Goal: Navigation & Orientation: Find specific page/section

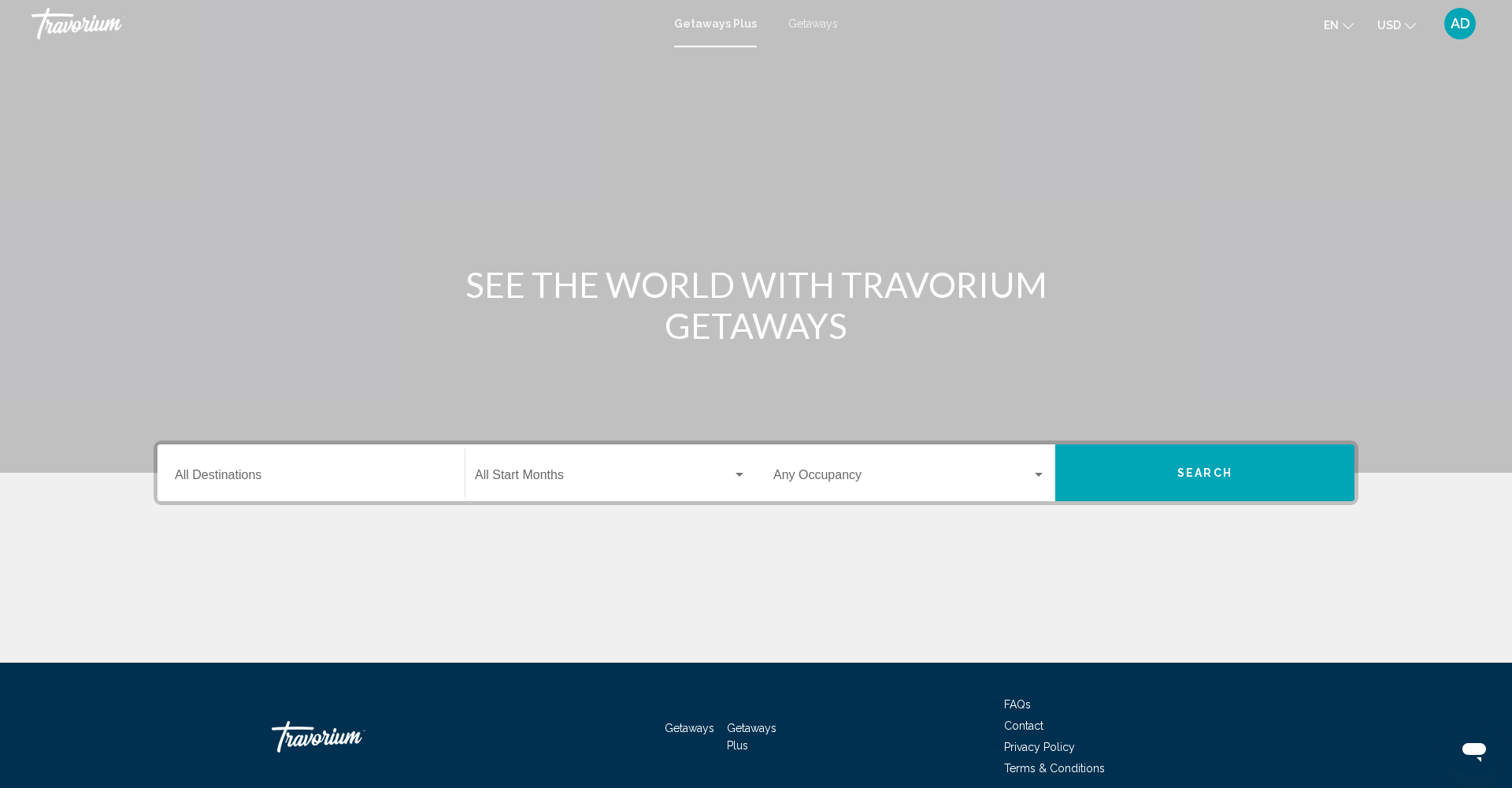
click at [815, 26] on span "Getaways" at bounding box center [813, 24] width 50 height 13
click at [0, 0] on div at bounding box center [0, 0] width 0 height 0
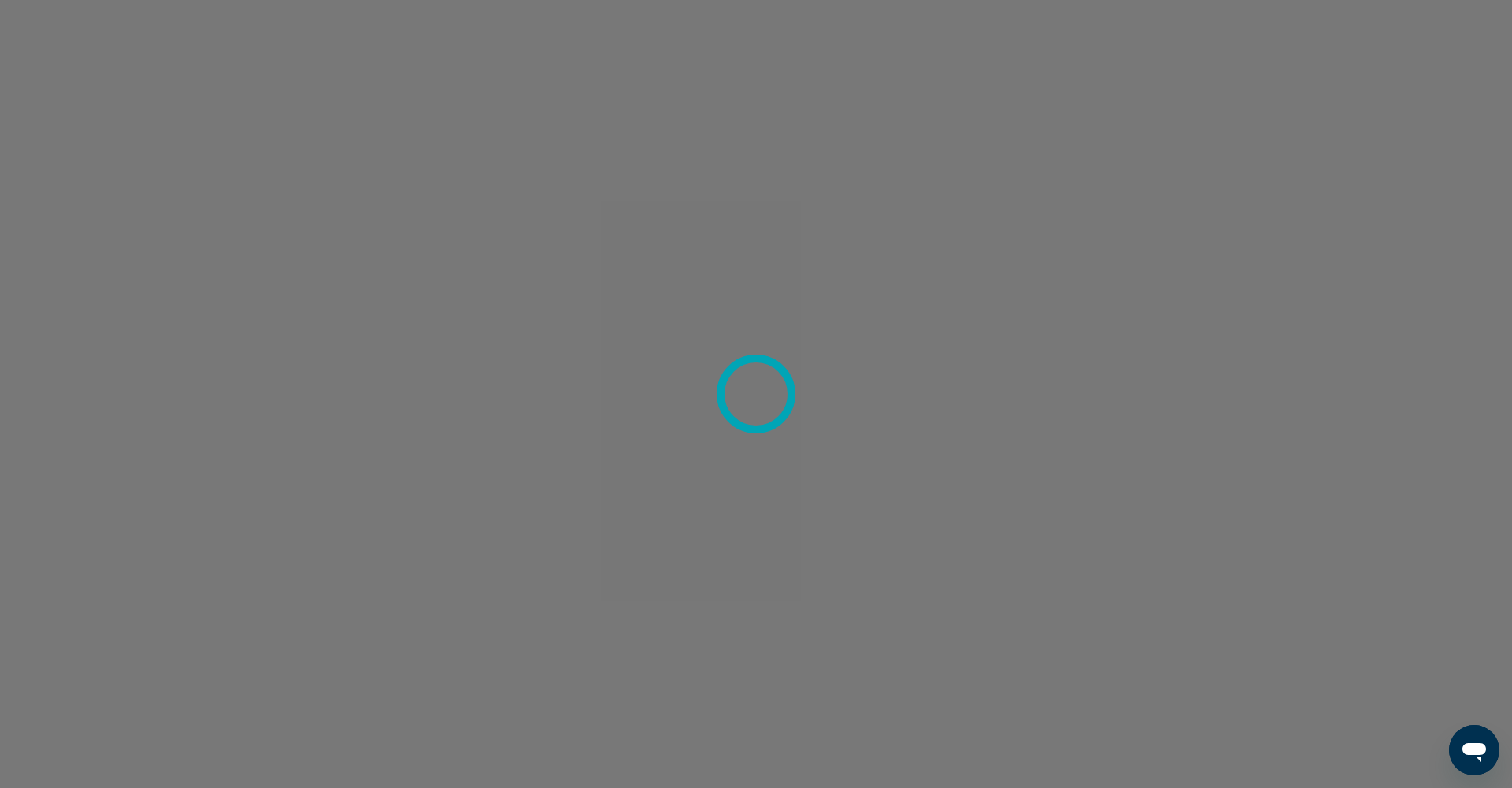
click at [687, 109] on div at bounding box center [756, 394] width 1512 height 788
click at [1122, 148] on div at bounding box center [756, 394] width 1512 height 788
click at [987, 248] on div at bounding box center [756, 394] width 1512 height 788
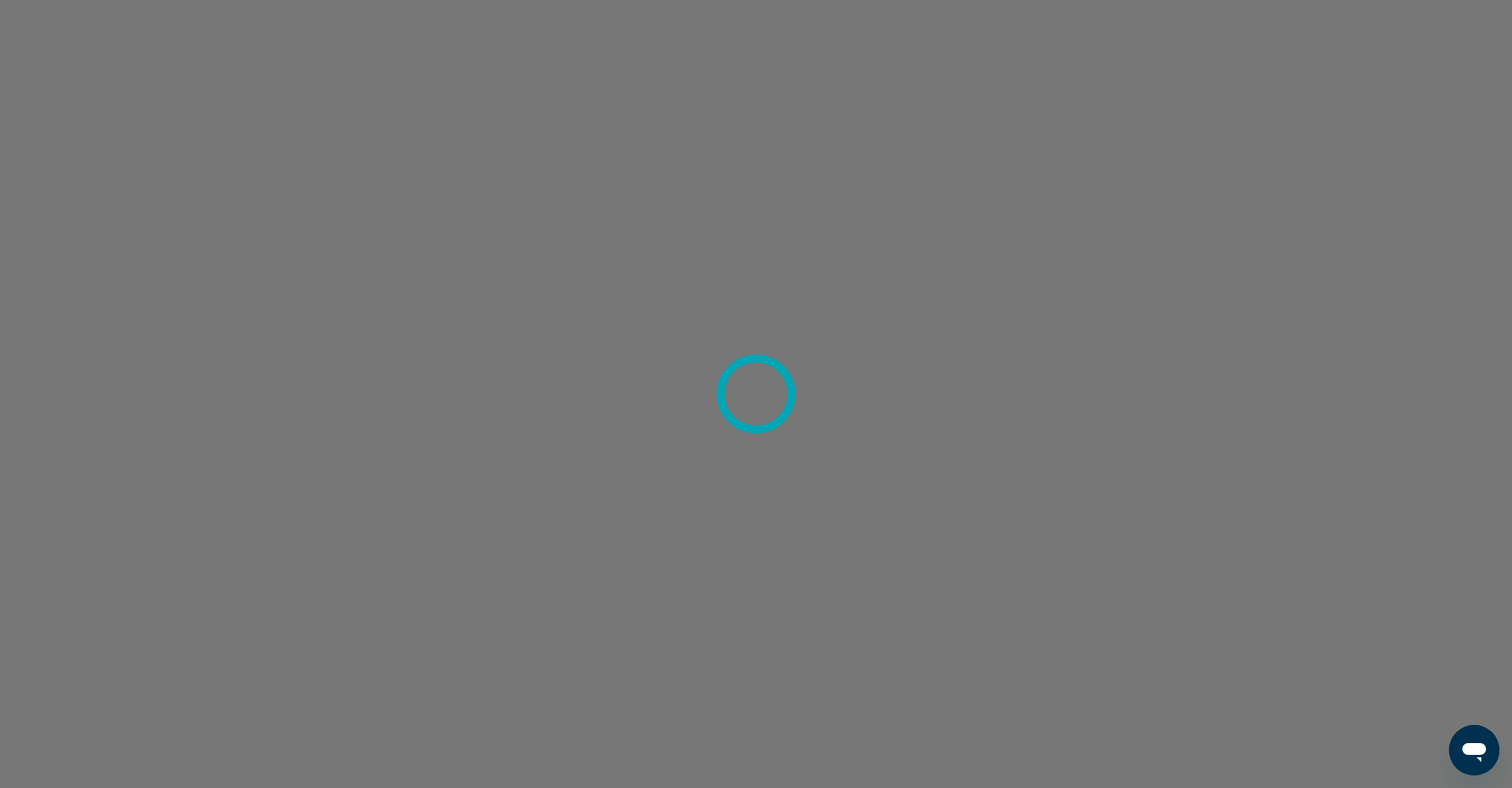
click at [987, 248] on div at bounding box center [756, 394] width 1512 height 788
